Goal: Navigation & Orientation: Find specific page/section

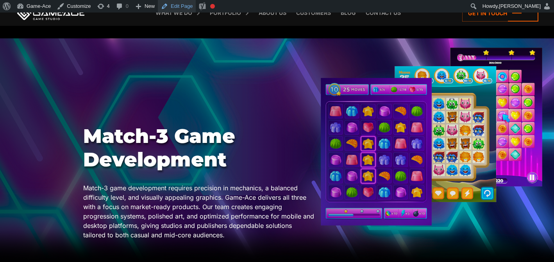
click at [190, 5] on link "Edit Page" at bounding box center [177, 6] width 38 height 13
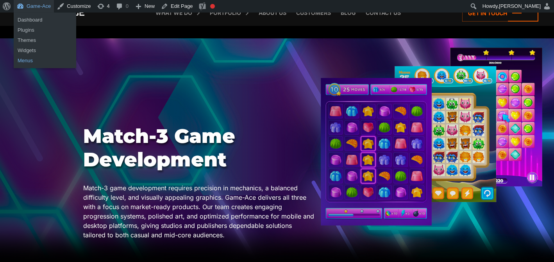
click at [30, 59] on link "Menus" at bounding box center [45, 61] width 63 height 10
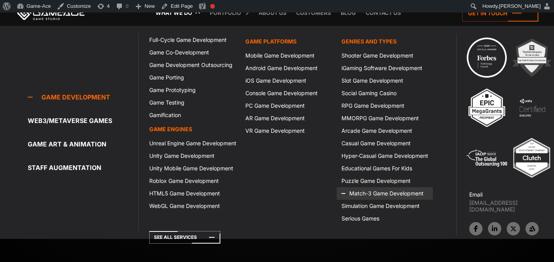
click at [355, 195] on icon at bounding box center [351, 193] width 19 height 13
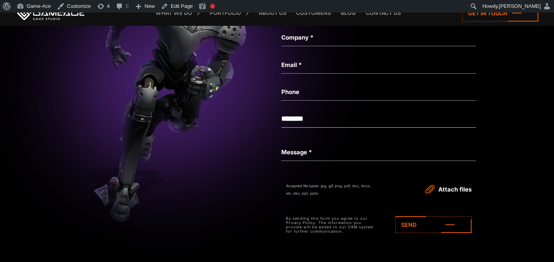
scroll to position [2603, 0]
